Goal: Task Accomplishment & Management: Manage account settings

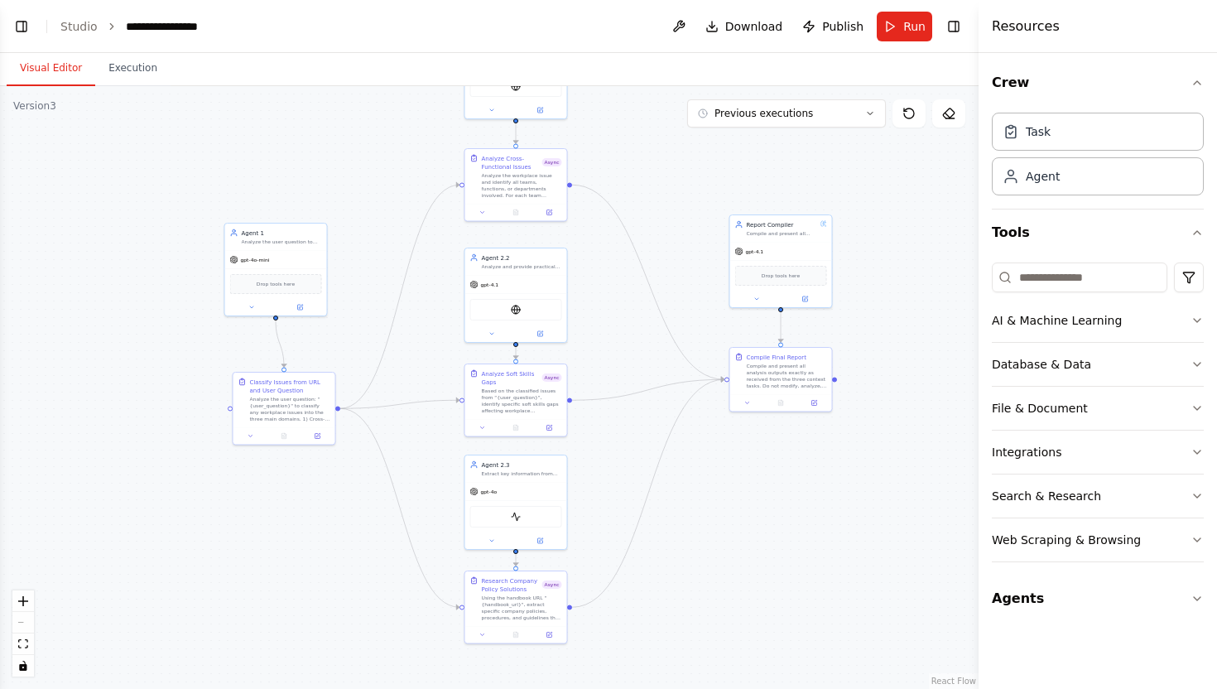
click at [74, 35] on header "**********" at bounding box center [489, 26] width 979 height 53
click at [86, 30] on link "Studio" at bounding box center [78, 26] width 37 height 13
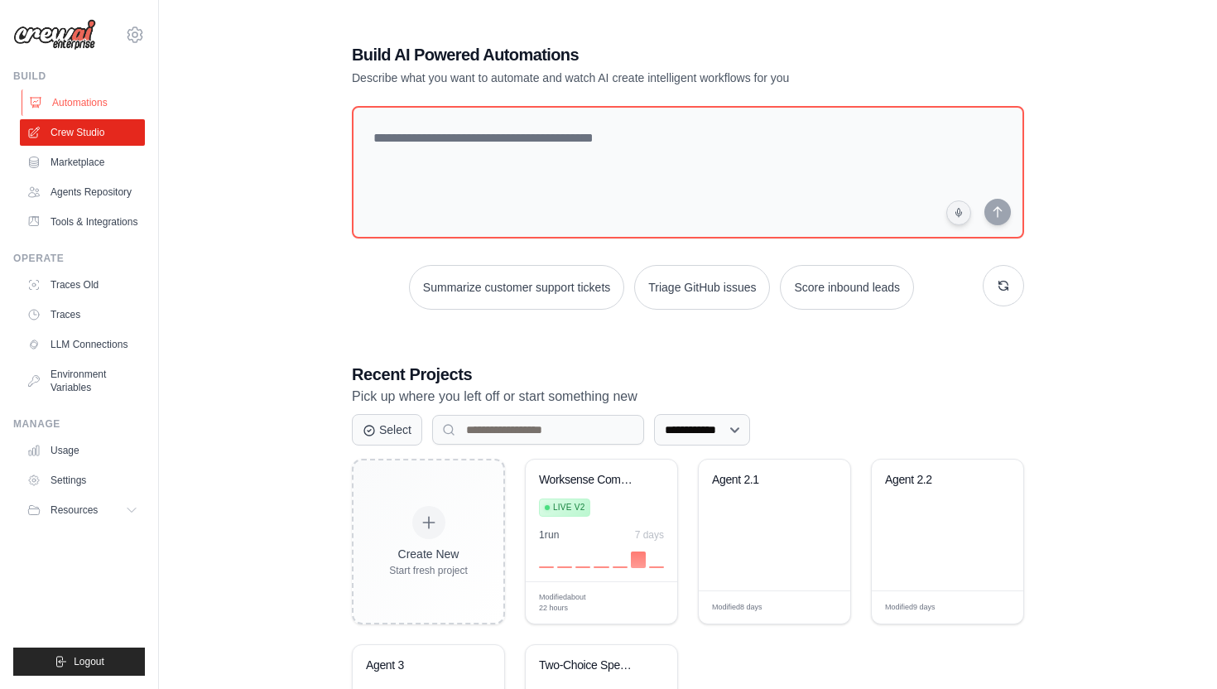
click at [79, 106] on link "Automations" at bounding box center [84, 102] width 125 height 26
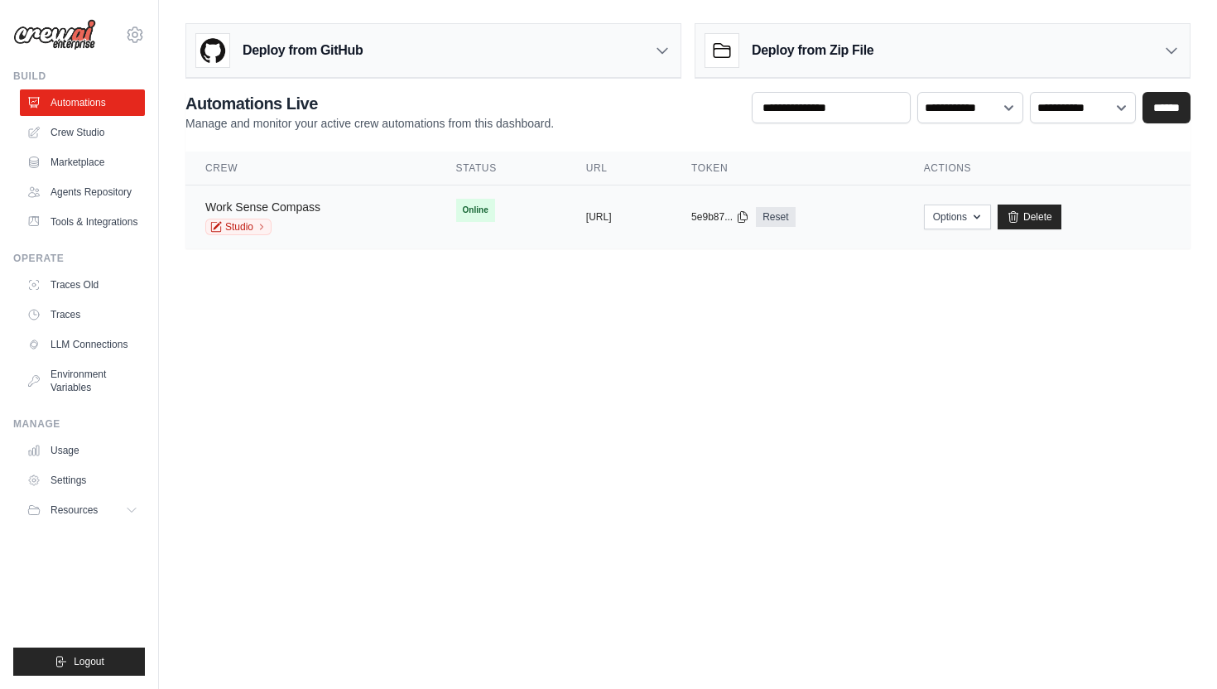
click at [268, 207] on link "Work Sense Compass" at bounding box center [262, 206] width 115 height 13
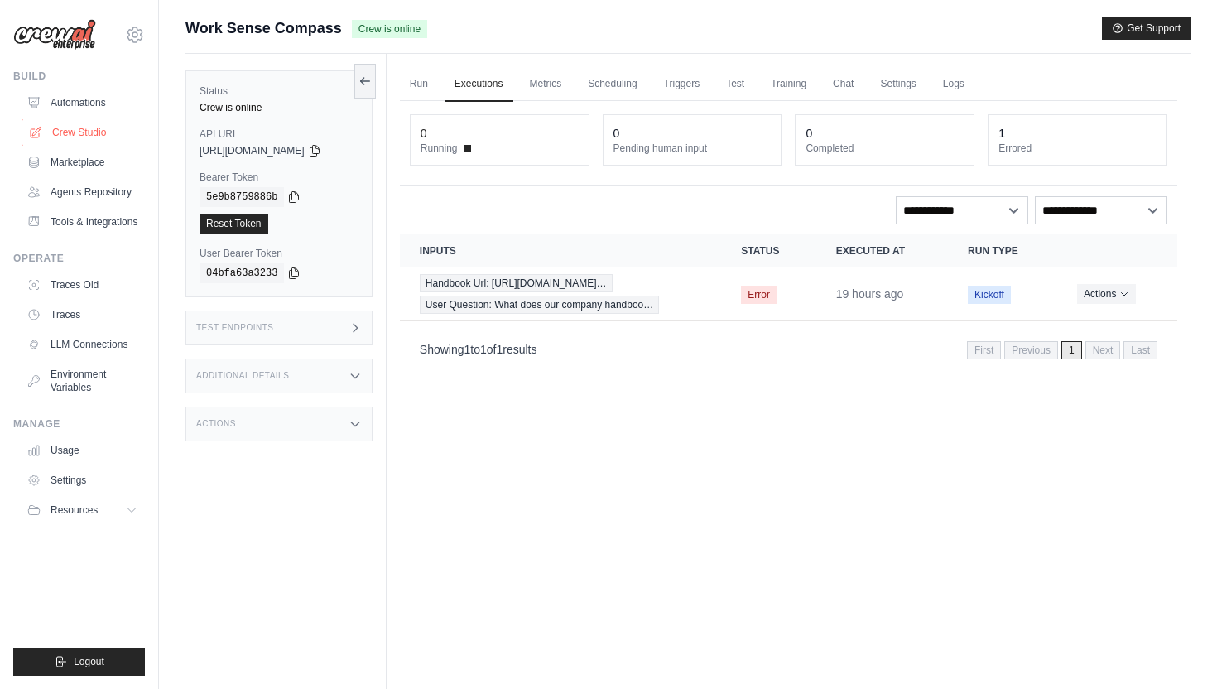
click at [108, 123] on link "Crew Studio" at bounding box center [84, 132] width 125 height 26
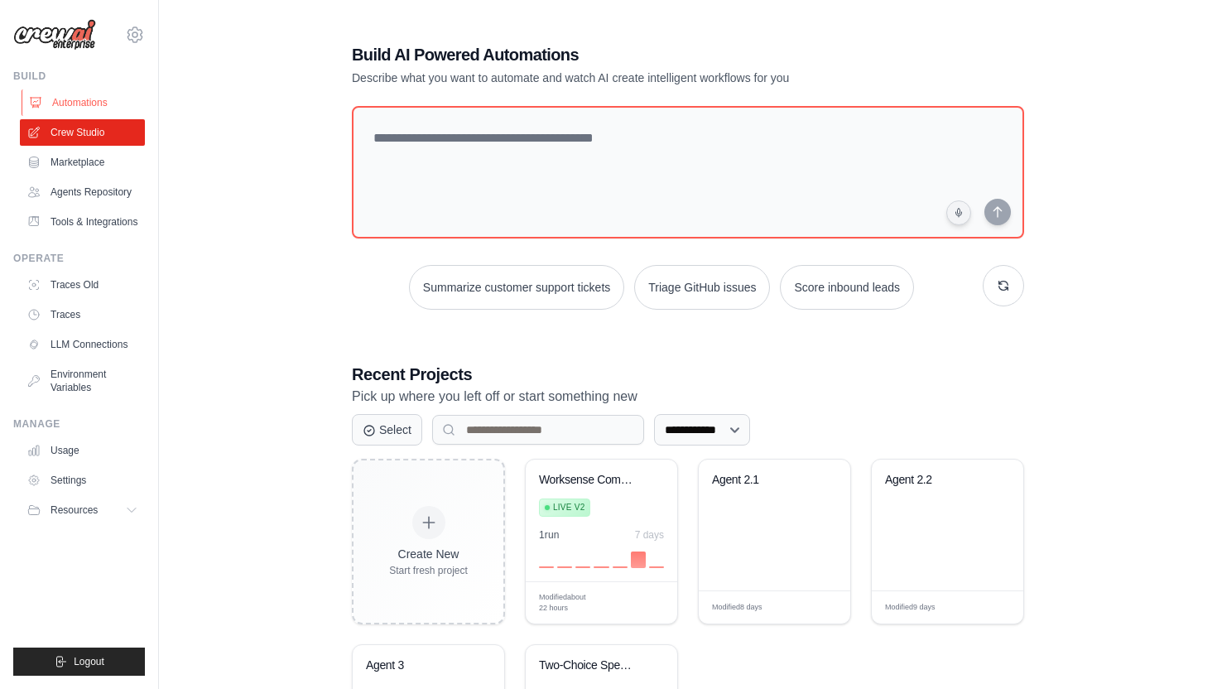
click at [115, 112] on link "Automations" at bounding box center [84, 102] width 125 height 26
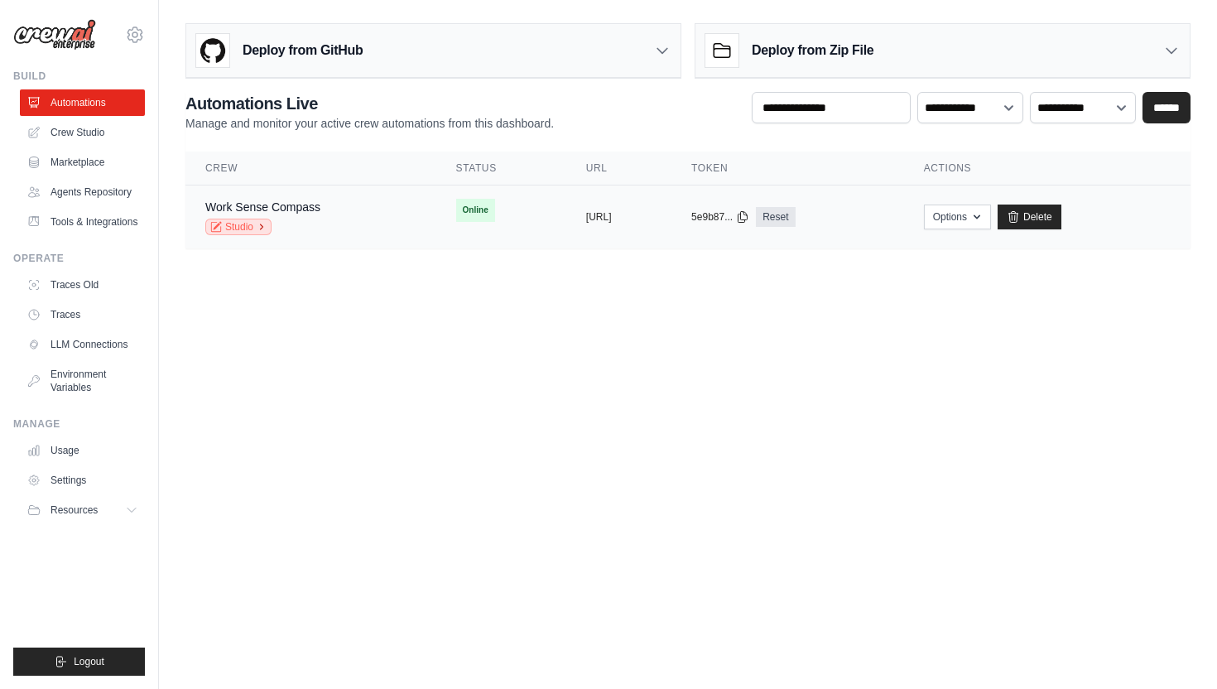
click at [243, 227] on link "Studio" at bounding box center [238, 227] width 66 height 17
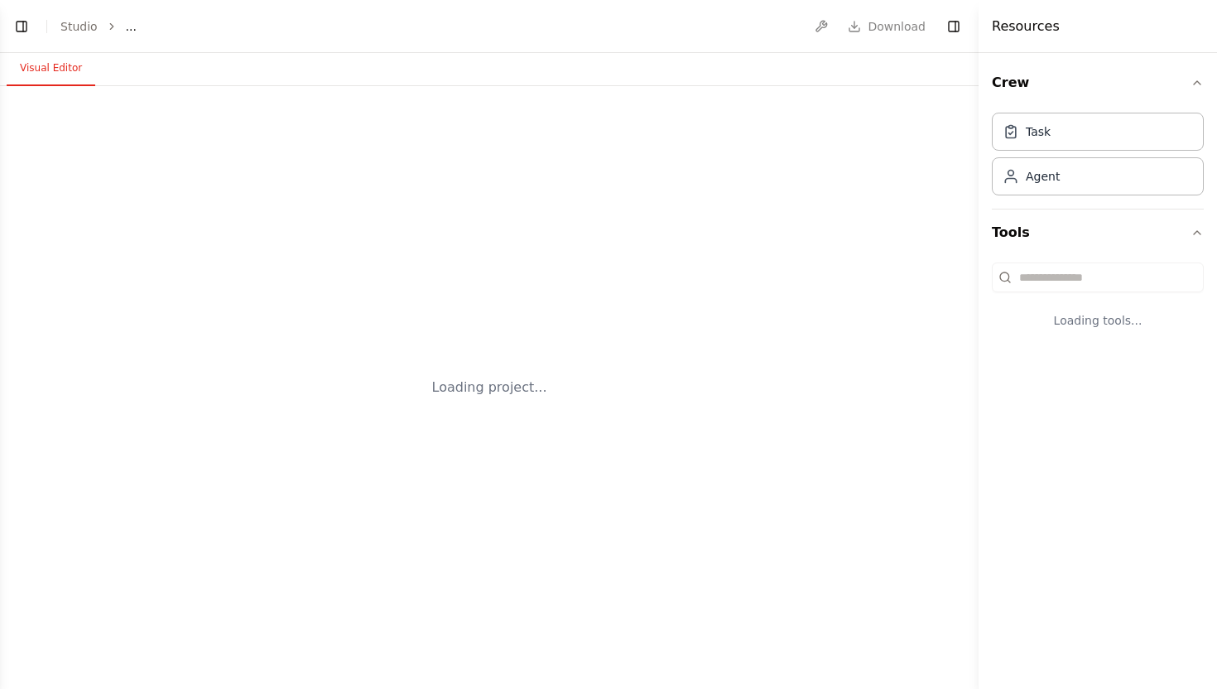
select select "****"
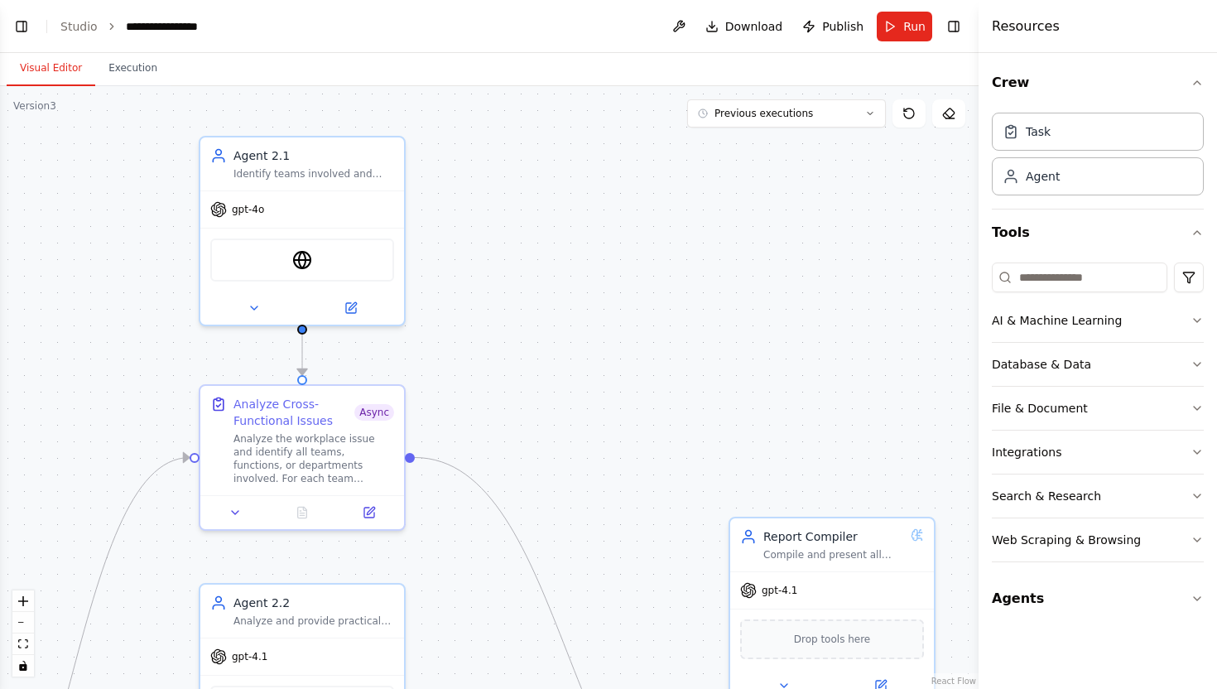
scroll to position [28076, 0]
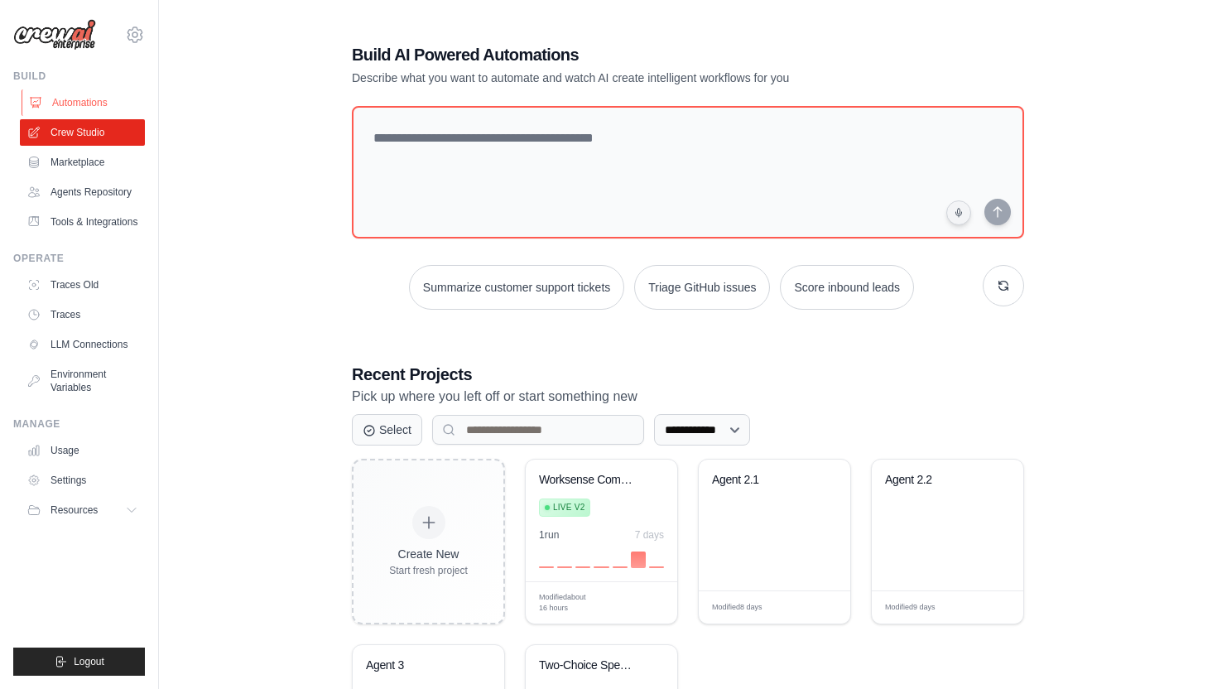
click at [101, 114] on link "Automations" at bounding box center [84, 102] width 125 height 26
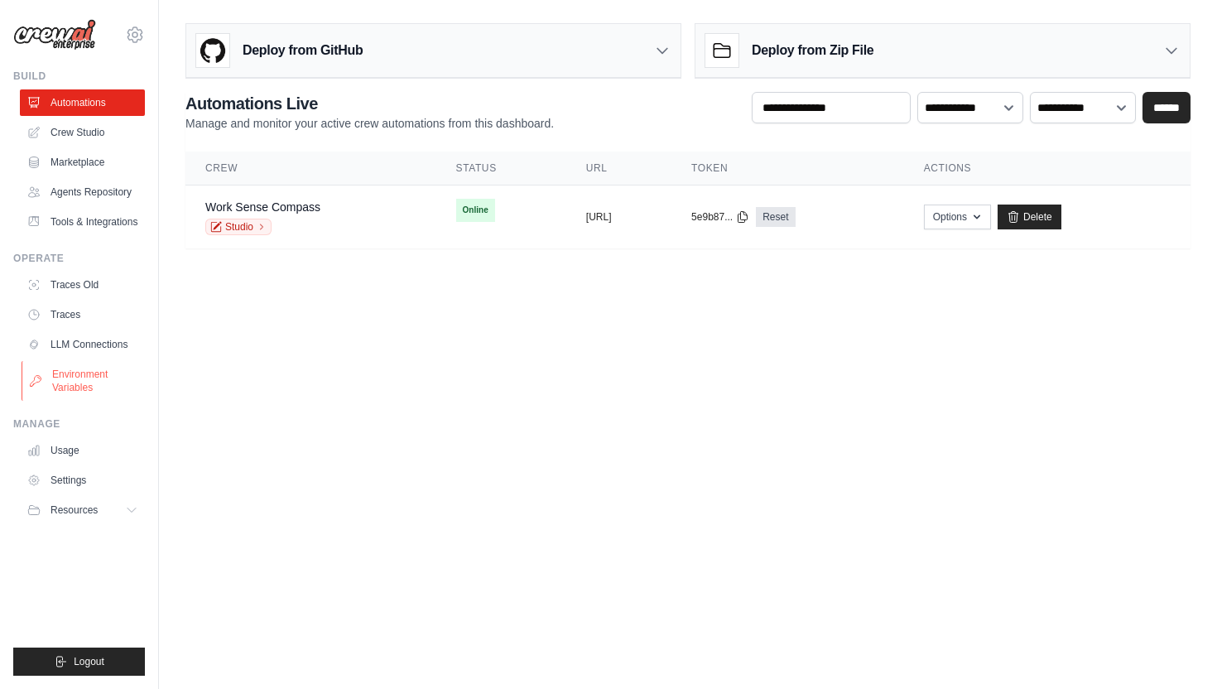
click at [100, 385] on link "Environment Variables" at bounding box center [84, 381] width 125 height 40
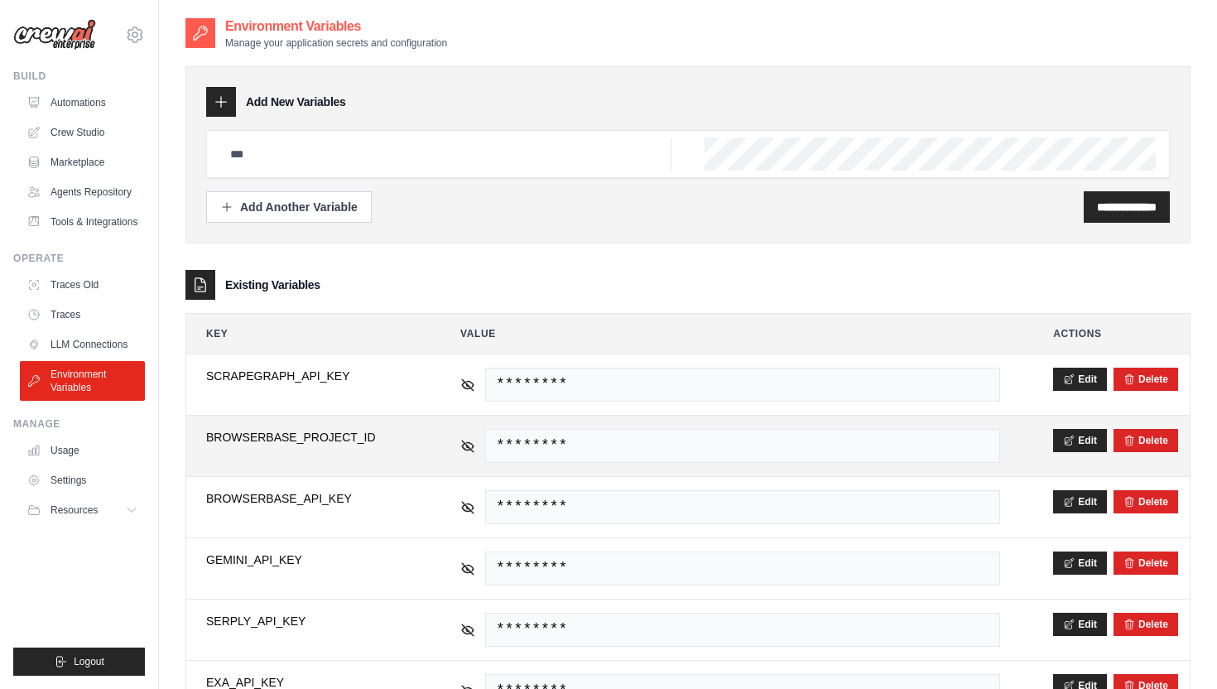
scroll to position [76, 0]
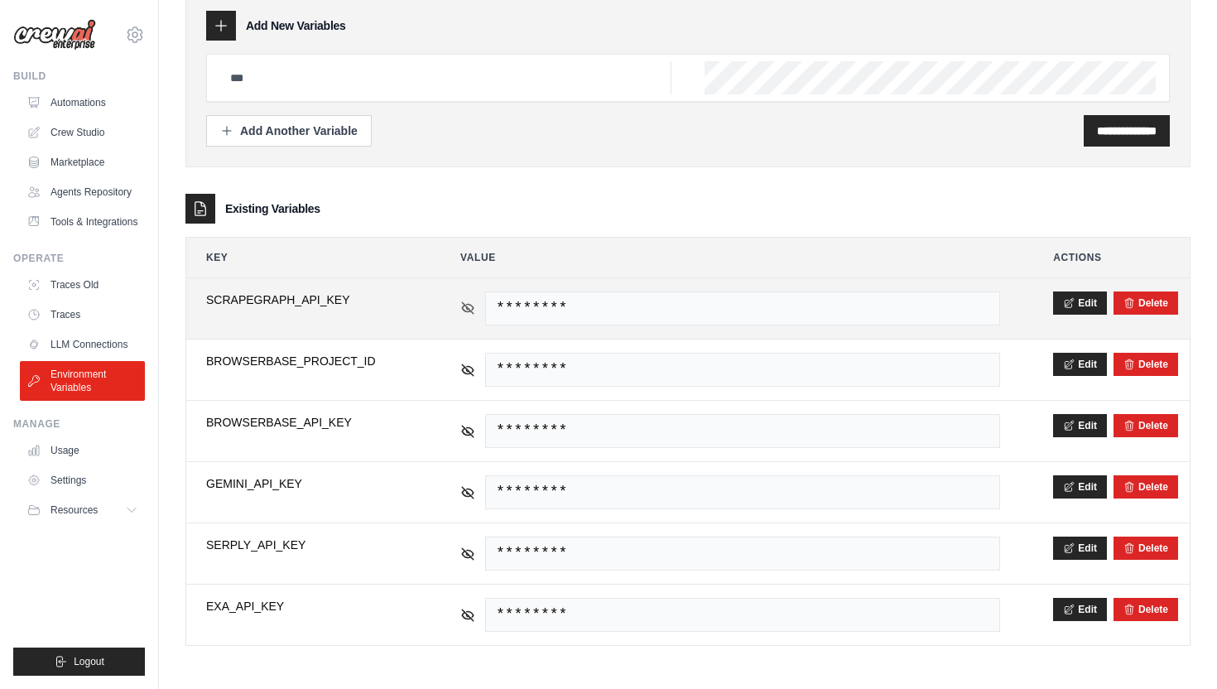
click at [462, 308] on icon at bounding box center [468, 307] width 12 height 7
click at [886, 312] on span "sgai-f7f47e66-edc1-4425-9375-332207308dfa" at bounding box center [742, 308] width 515 height 34
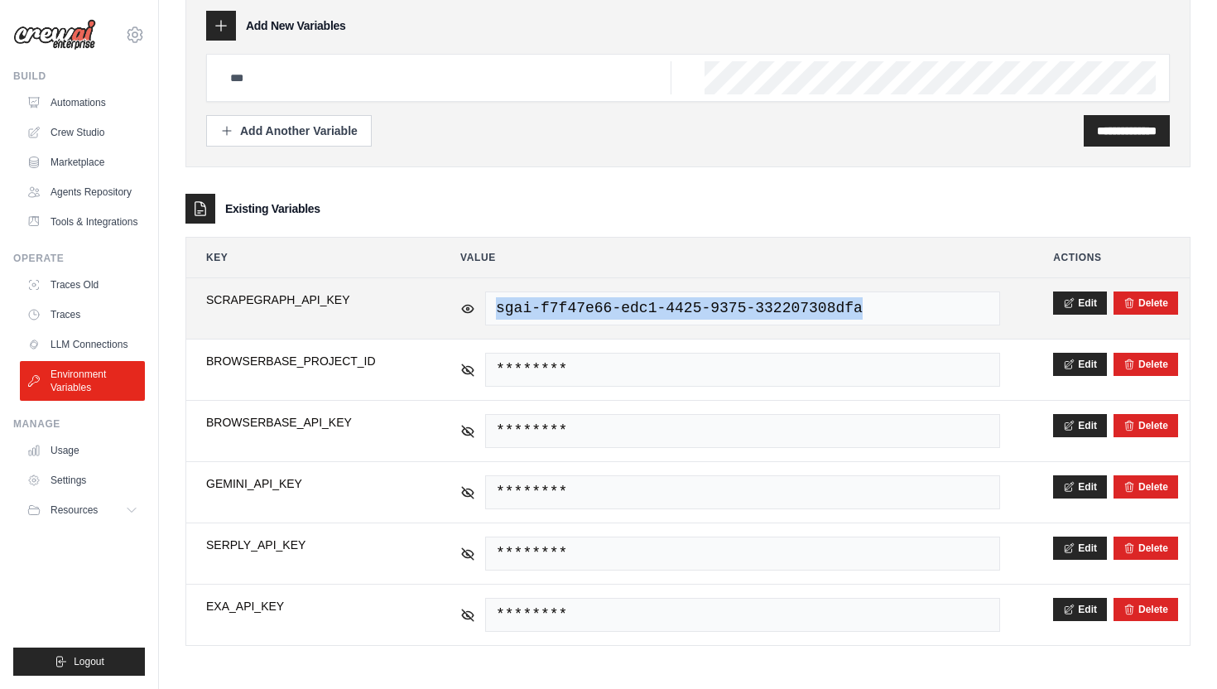
drag, startPoint x: 864, startPoint y: 309, endPoint x: 486, endPoint y: 303, distance: 378.4
click at [486, 303] on span "sgai-f7f47e66-edc1-4425-9375-332207308dfa" at bounding box center [742, 308] width 515 height 34
copy span "sgai-f7f47e66-edc1-4425-9375-332207308dfa"
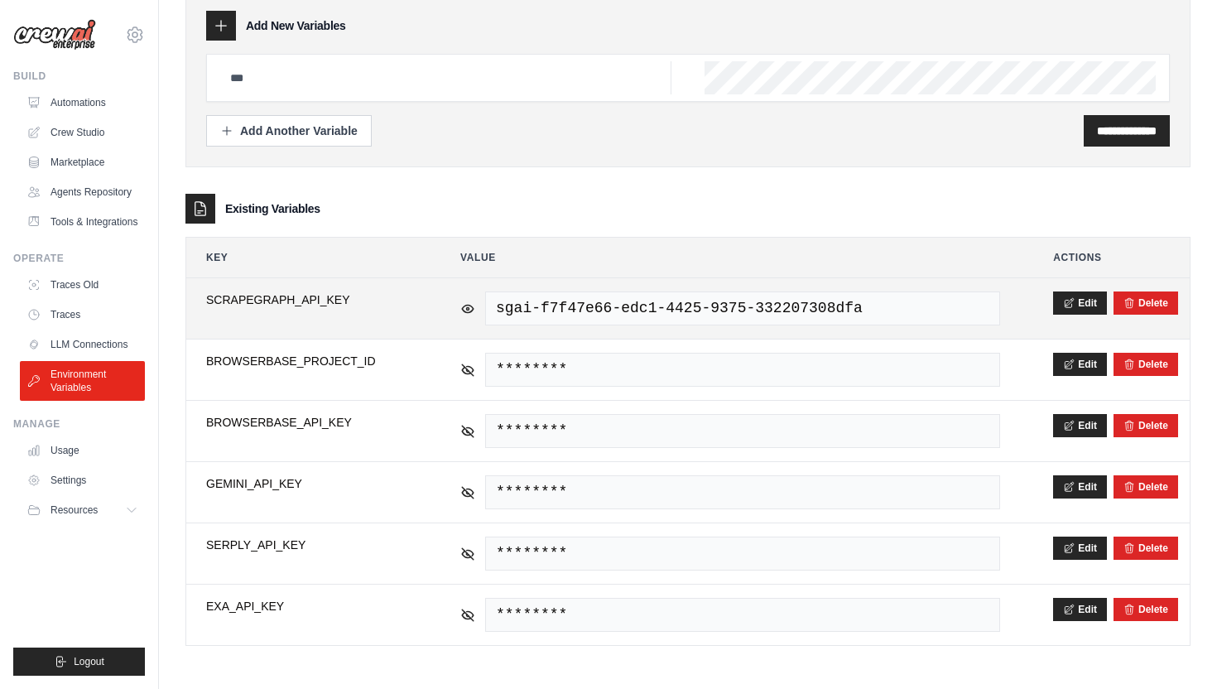
click at [360, 297] on span "SCRAPEGRAPH_API_KEY" at bounding box center [306, 299] width 201 height 17
drag, startPoint x: 360, startPoint y: 297, endPoint x: 204, endPoint y: 292, distance: 156.5
click at [204, 292] on td "**********" at bounding box center [306, 308] width 241 height 60
copy span "SCRAPEGRAPH_API_KEY"
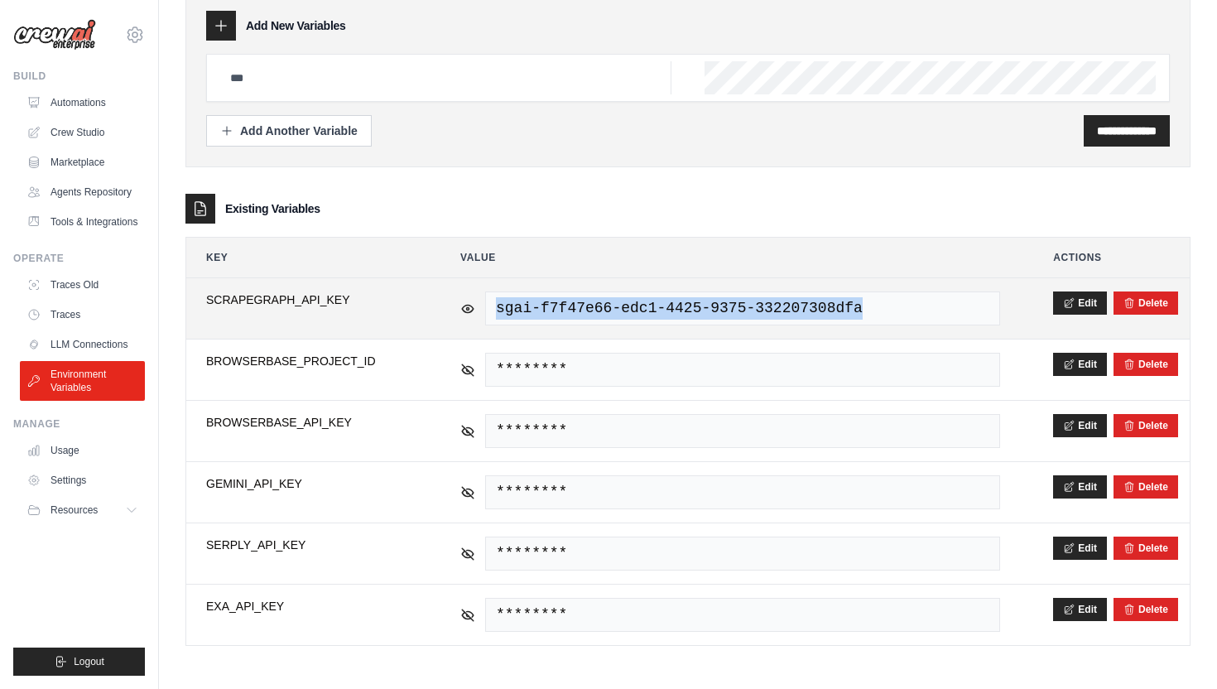
drag, startPoint x: 909, startPoint y: 308, endPoint x: 502, endPoint y: 286, distance: 407.9
click at [502, 286] on td "sgai-f7f47e66-edc1-4425-9375-332207308dfa" at bounding box center [729, 308] width 579 height 60
copy span "sgai-f7f47e66-edc1-4425-9375-332207308dfa"
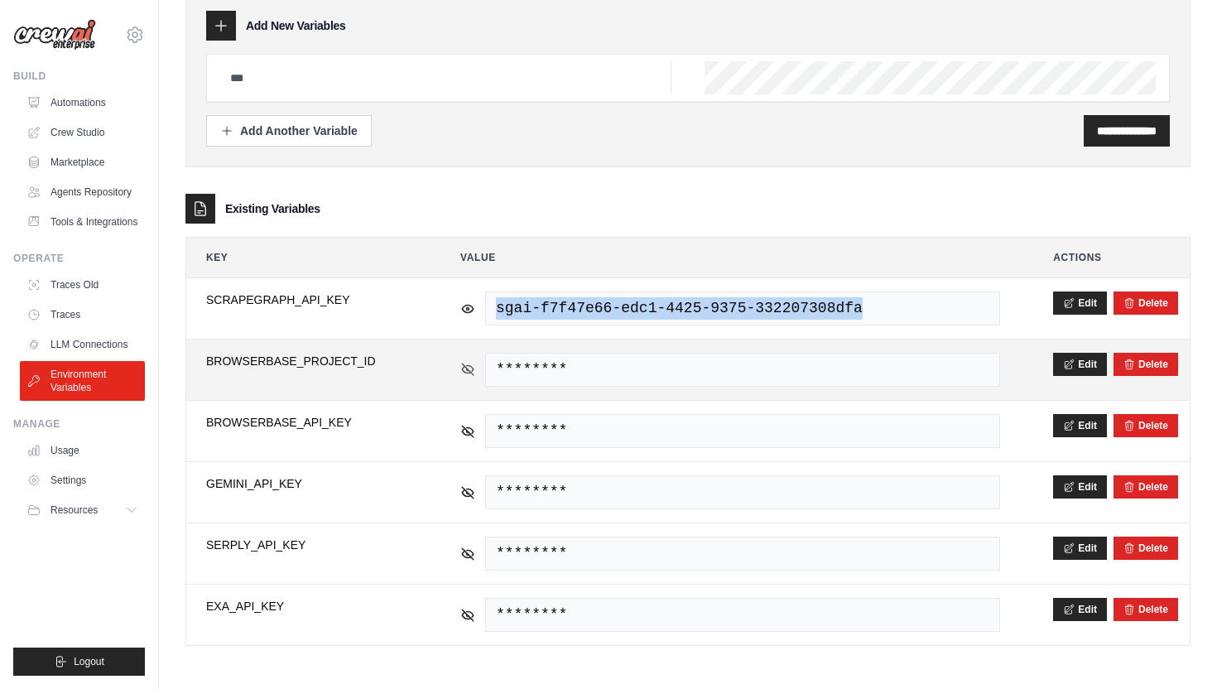
click at [464, 369] on icon at bounding box center [467, 369] width 15 height 15
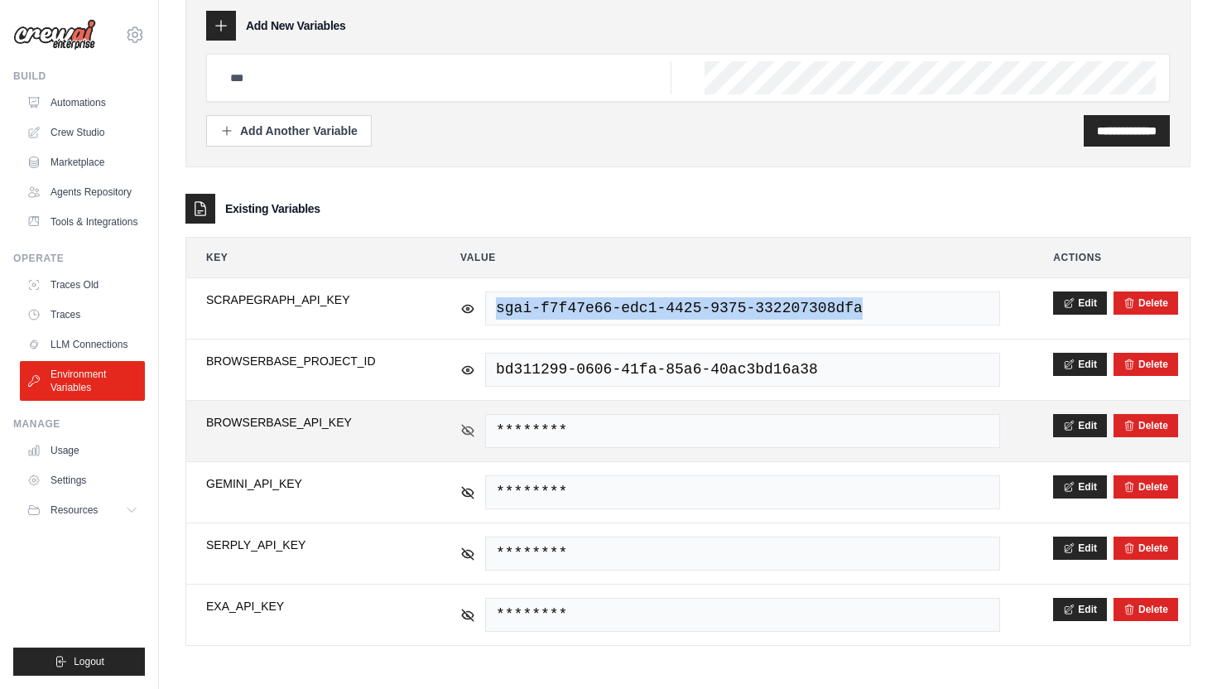
click at [468, 435] on icon at bounding box center [467, 430] width 15 height 15
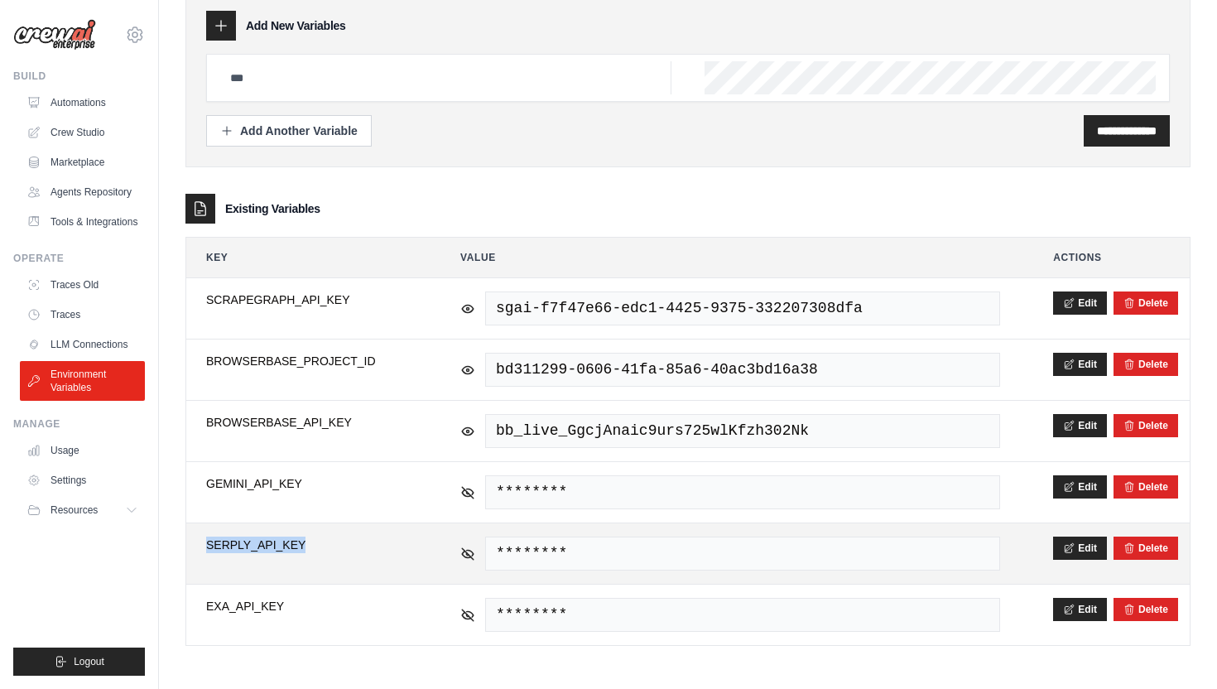
drag, startPoint x: 329, startPoint y: 546, endPoint x: 195, endPoint y: 537, distance: 133.6
click at [195, 537] on td "**********" at bounding box center [306, 553] width 241 height 60
copy span "SERPLY_API_KEY"
click at [468, 557] on icon at bounding box center [467, 553] width 15 height 15
drag, startPoint x: 580, startPoint y: 547, endPoint x: 489, endPoint y: 547, distance: 91.1
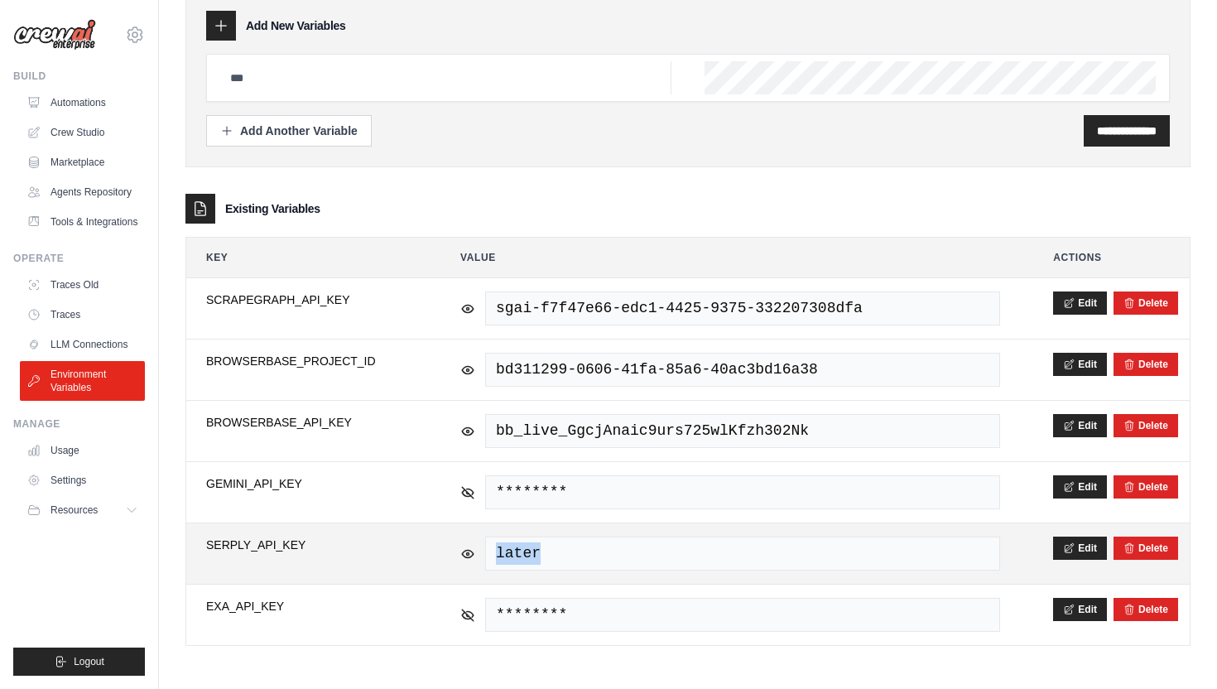
click at [489, 547] on span "later" at bounding box center [742, 553] width 515 height 34
copy span "later"
click at [473, 552] on icon at bounding box center [468, 552] width 12 height 7
click at [597, 560] on span "********" at bounding box center [742, 553] width 515 height 34
drag, startPoint x: 597, startPoint y: 558, endPoint x: 489, endPoint y: 554, distance: 107.7
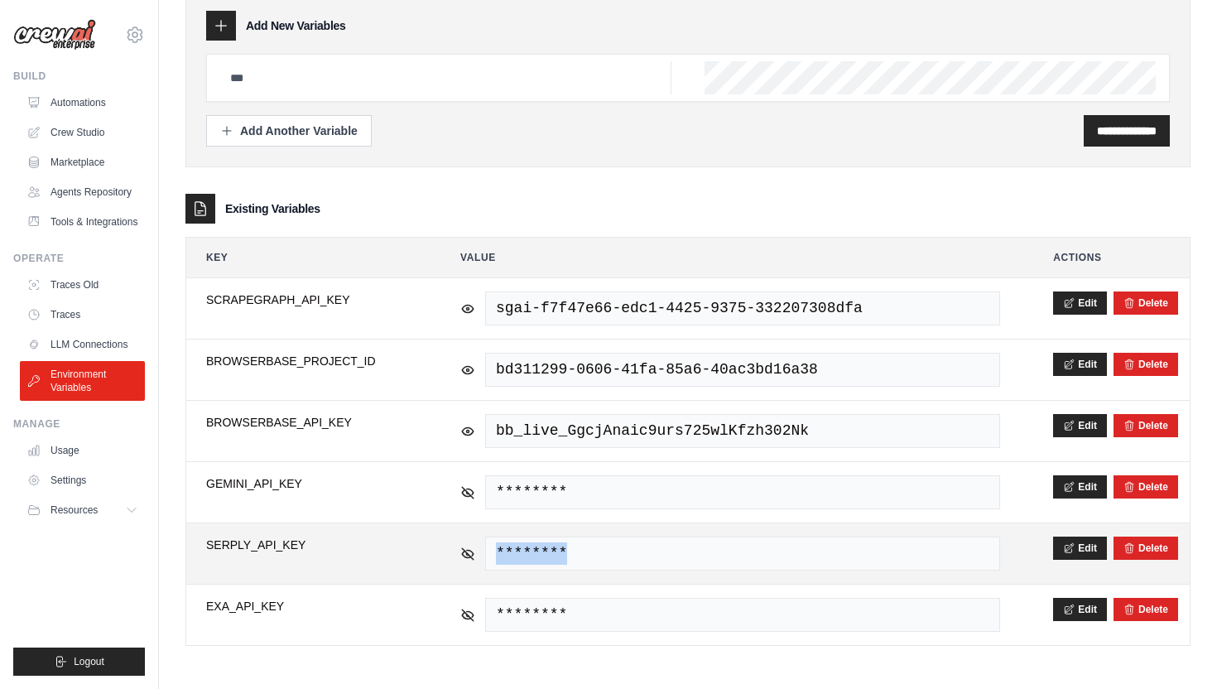
click at [489, 554] on span "********" at bounding box center [742, 553] width 515 height 34
click at [717, 561] on span "********" at bounding box center [742, 553] width 515 height 34
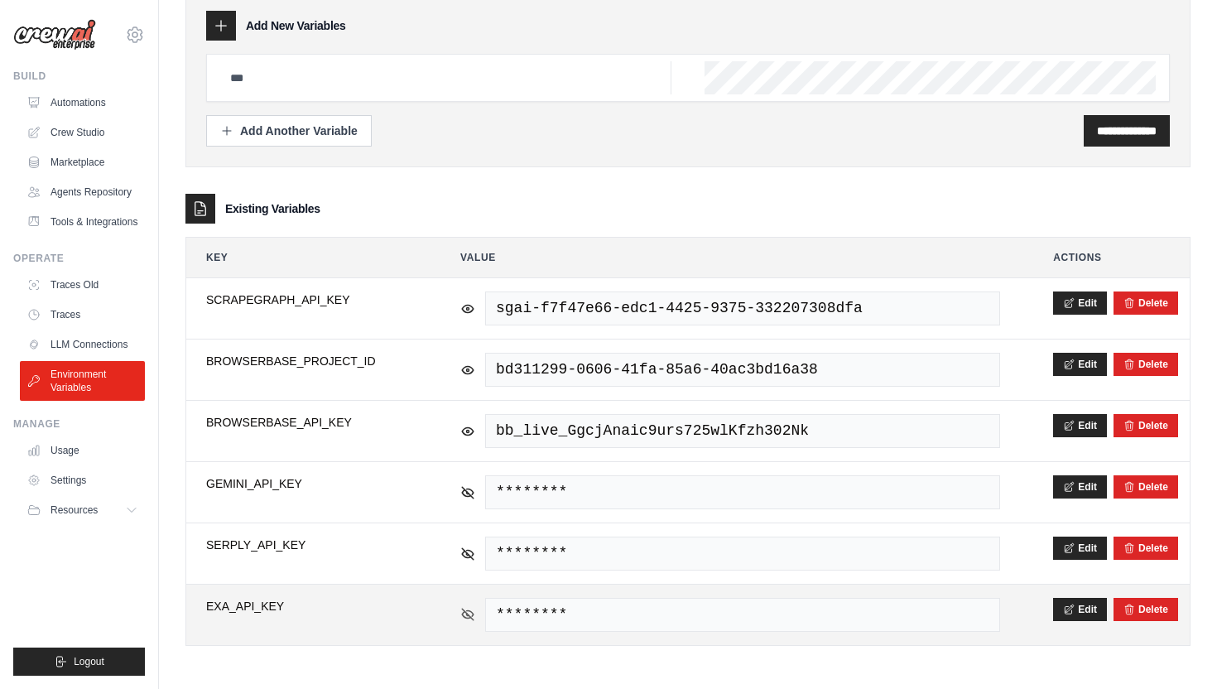
click at [473, 612] on icon at bounding box center [467, 614] width 15 height 15
click at [473, 612] on icon at bounding box center [468, 613] width 12 height 7
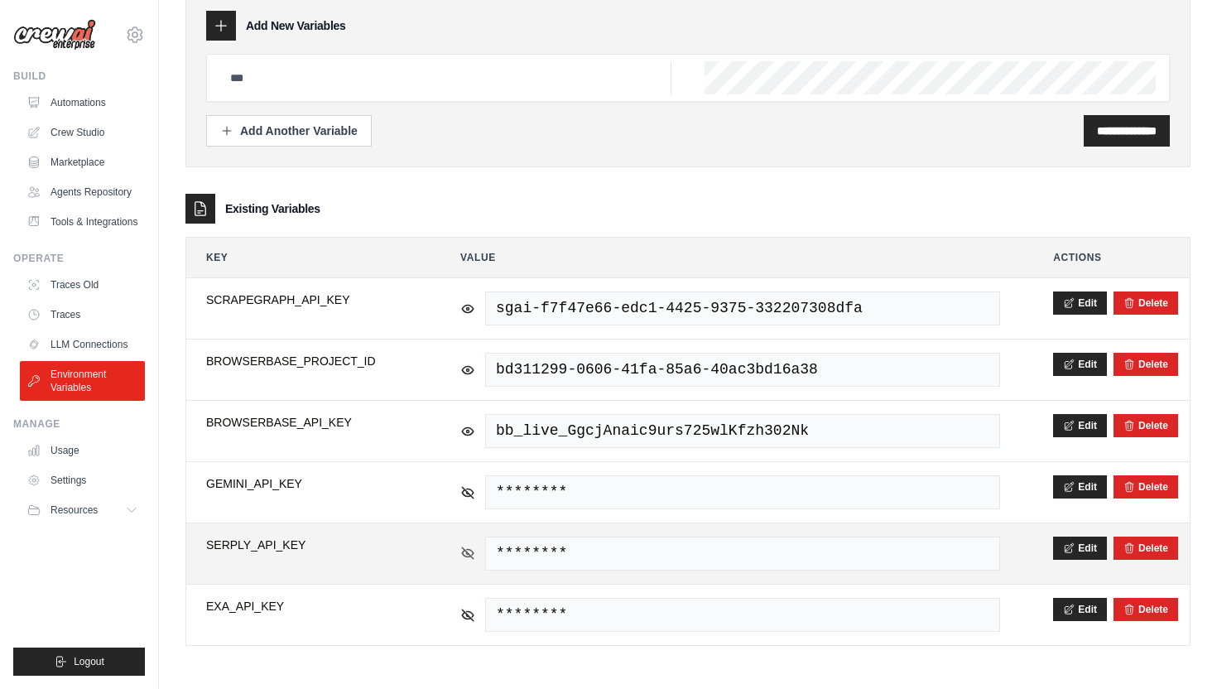
click at [466, 546] on icon at bounding box center [467, 553] width 15 height 15
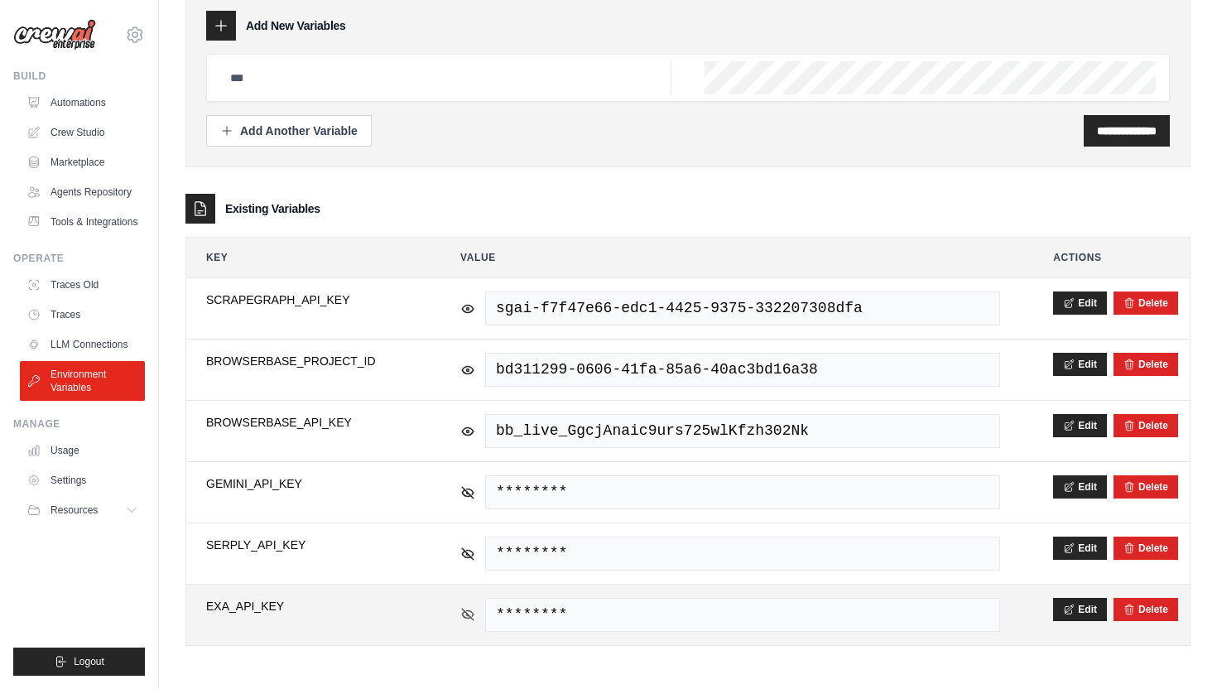
click at [464, 615] on icon at bounding box center [467, 614] width 15 height 15
drag, startPoint x: 882, startPoint y: 613, endPoint x: 521, endPoint y: 589, distance: 362.5
click at [521, 589] on td "0573d801-4956-4e88-941c-b6f39d5a6807" at bounding box center [729, 614] width 579 height 60
copy span "0573d801-4956-4e88-941c-b6f39d5a6807"
